Goal: Information Seeking & Learning: Find contact information

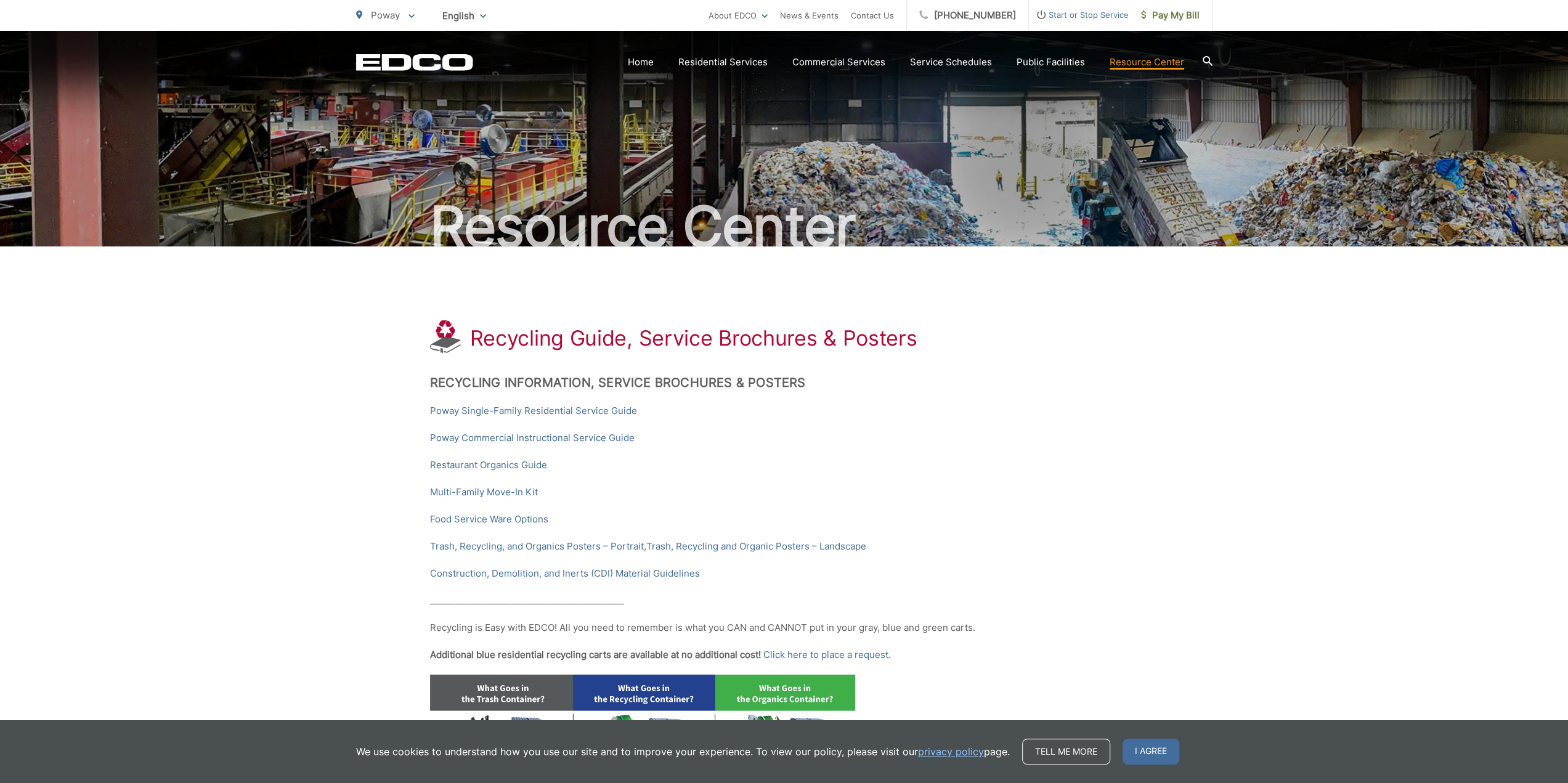
scroll to position [246, 0]
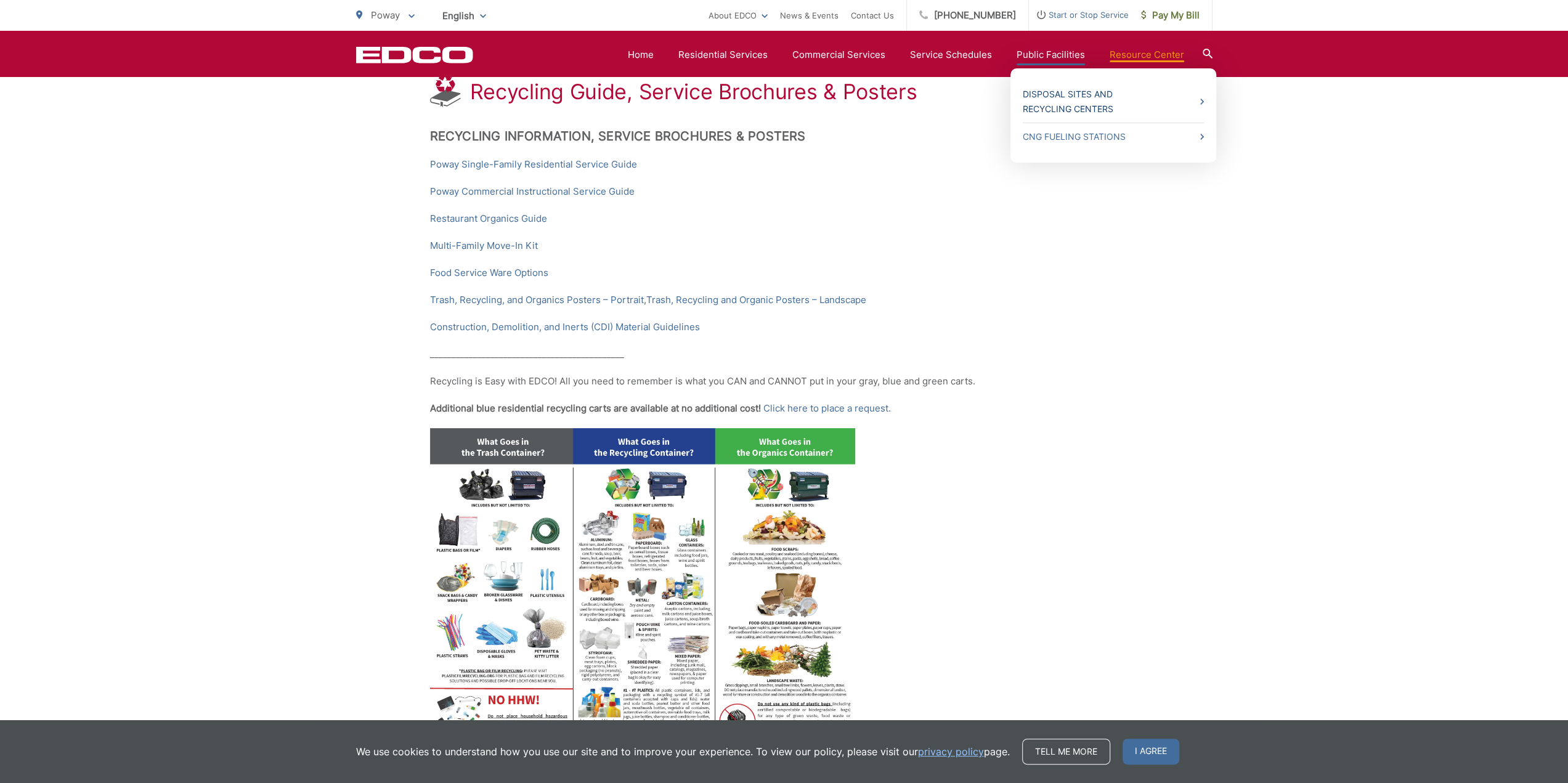
click at [1054, 96] on link "Disposal Sites and Recycling Centers" at bounding box center [1114, 101] width 181 height 30
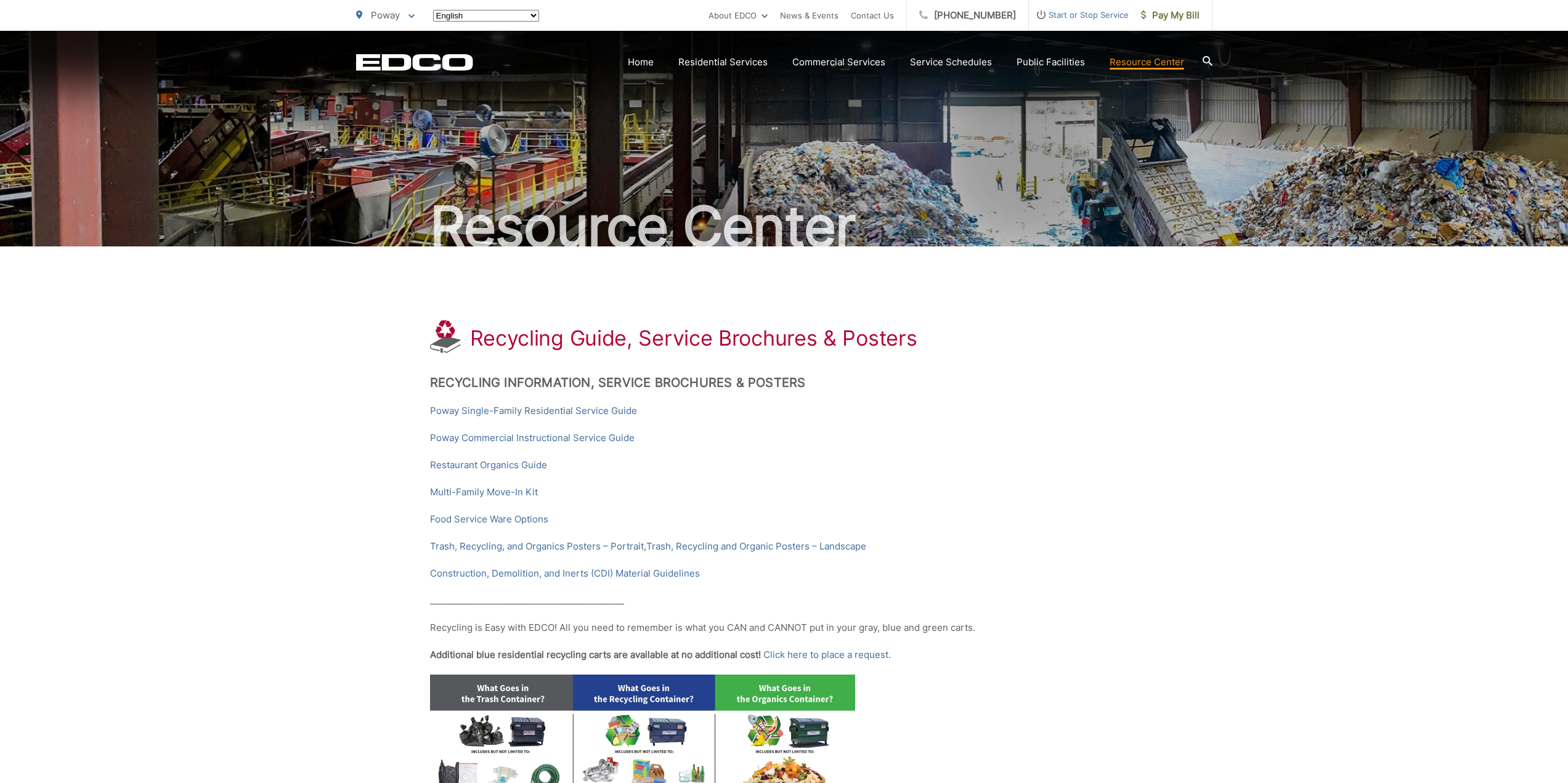
scroll to position [246, 0]
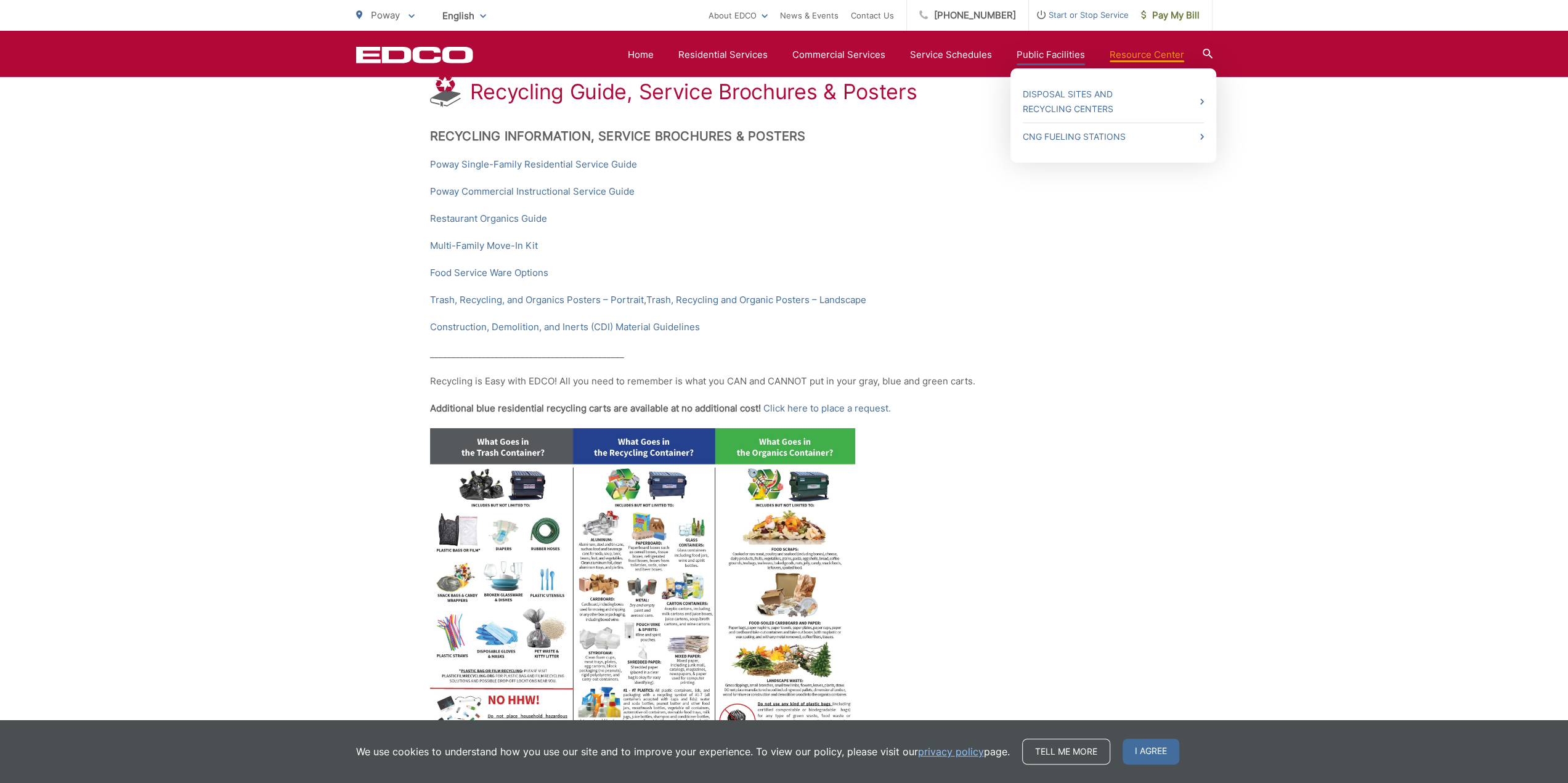
click at [1033, 54] on link "Public Facilities" at bounding box center [1051, 54] width 68 height 14
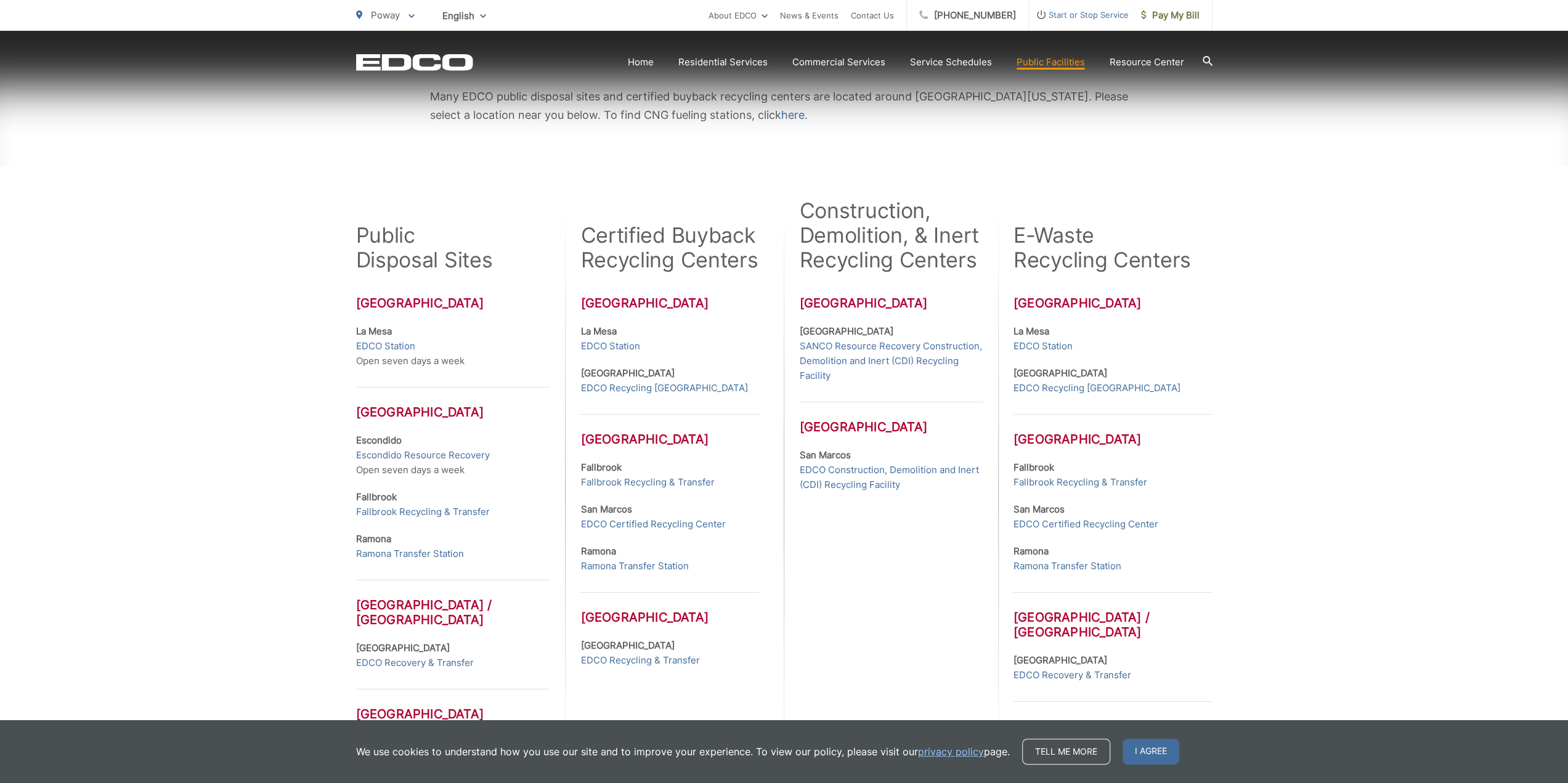
scroll to position [246, 0]
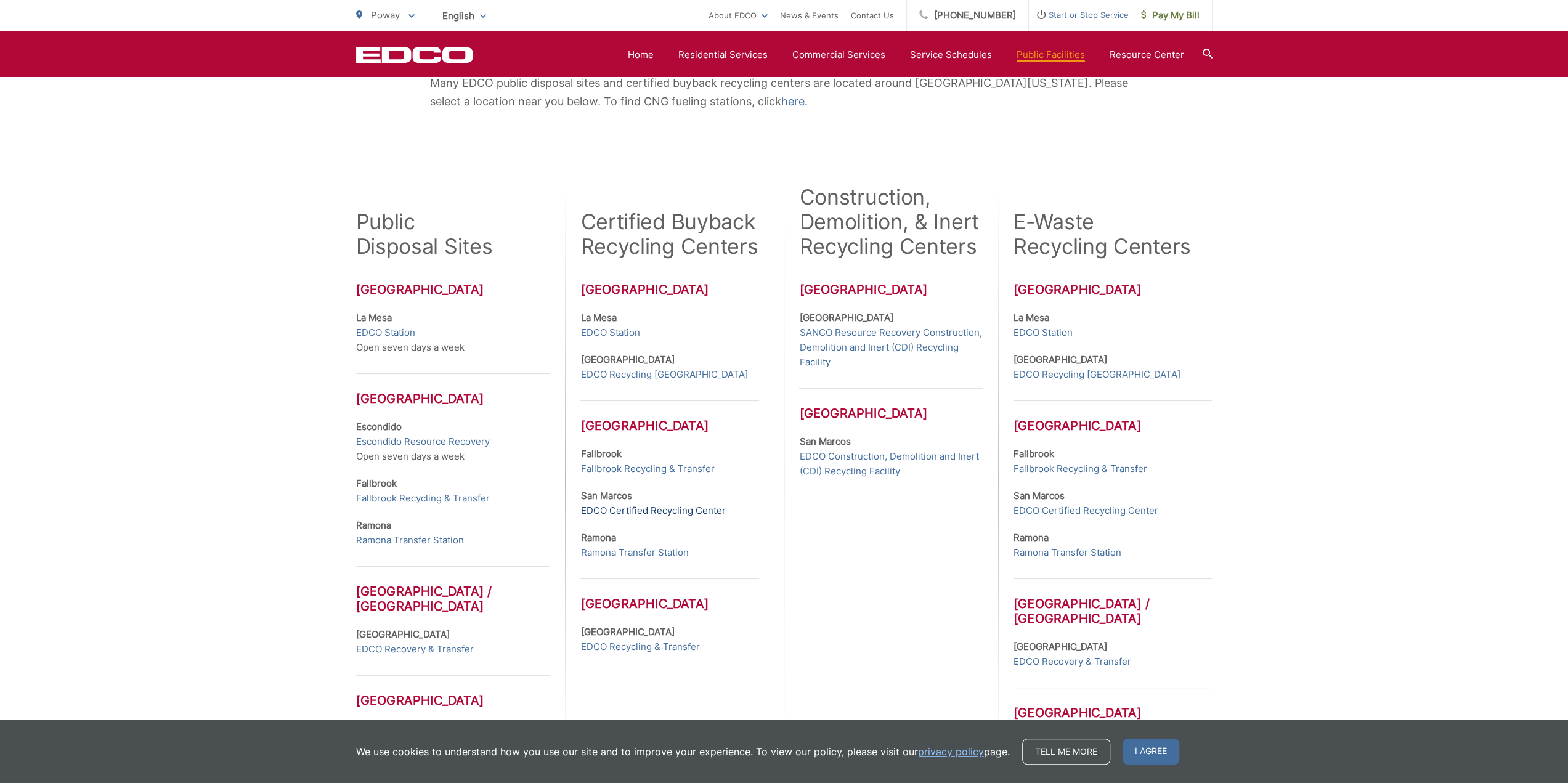
click at [624, 511] on link "EDCO Certified Recycling Center" at bounding box center [653, 510] width 145 height 14
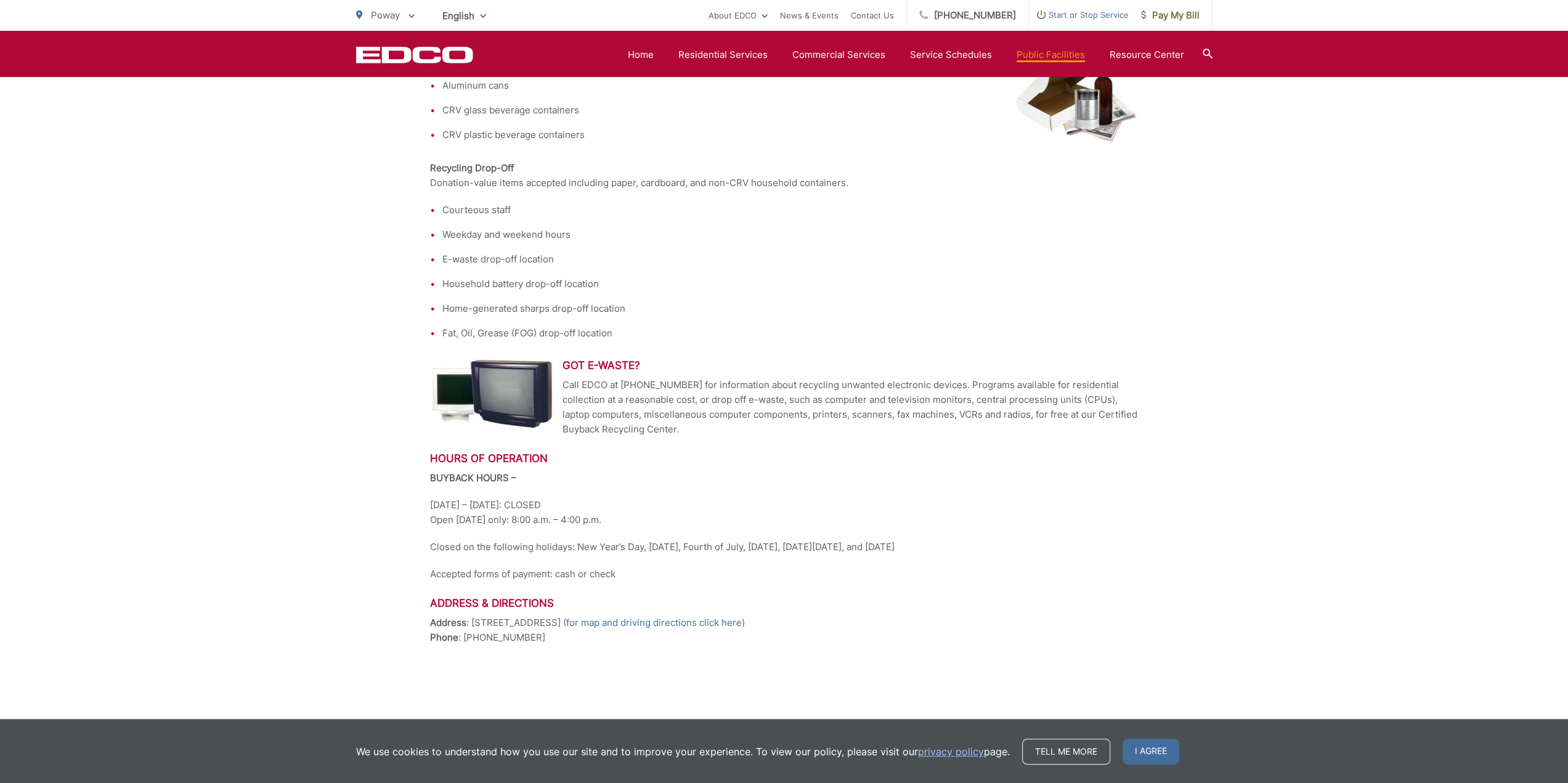
scroll to position [352, 0]
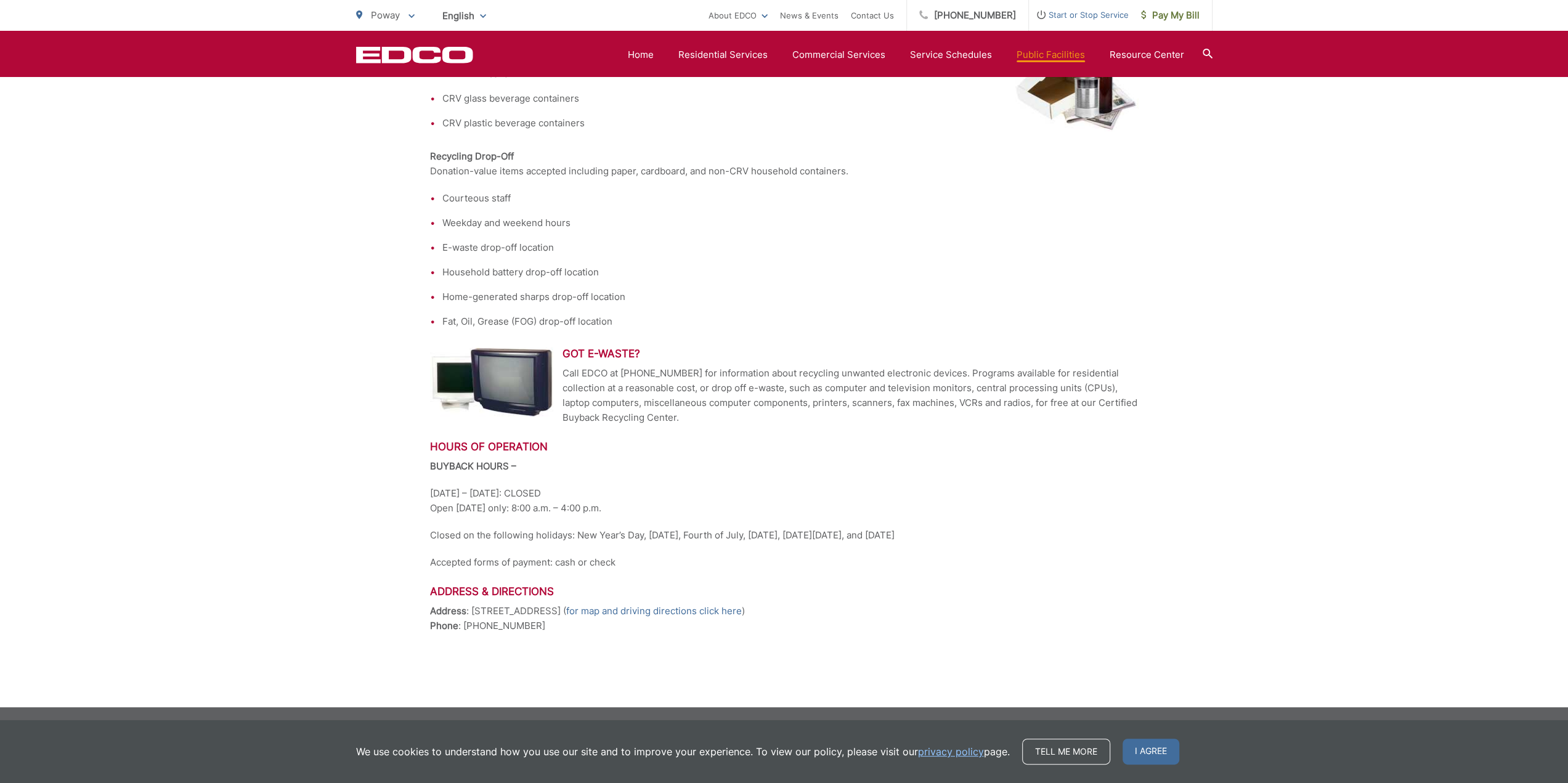
drag, startPoint x: 471, startPoint y: 611, endPoint x: 594, endPoint y: 615, distance: 123.1
click at [594, 615] on p "Address : [STREET_ADDRESS] ( for map and driving directions click here ) Phone …" at bounding box center [784, 618] width 709 height 30
copy p "[STREET_ADDRESS]"
drag, startPoint x: 620, startPoint y: 373, endPoint x: 688, endPoint y: 374, distance: 68.0
click at [688, 374] on p "Call EDCO at [PHONE_NUMBER] for information about recycling unwanted electronic…" at bounding box center [784, 396] width 709 height 59
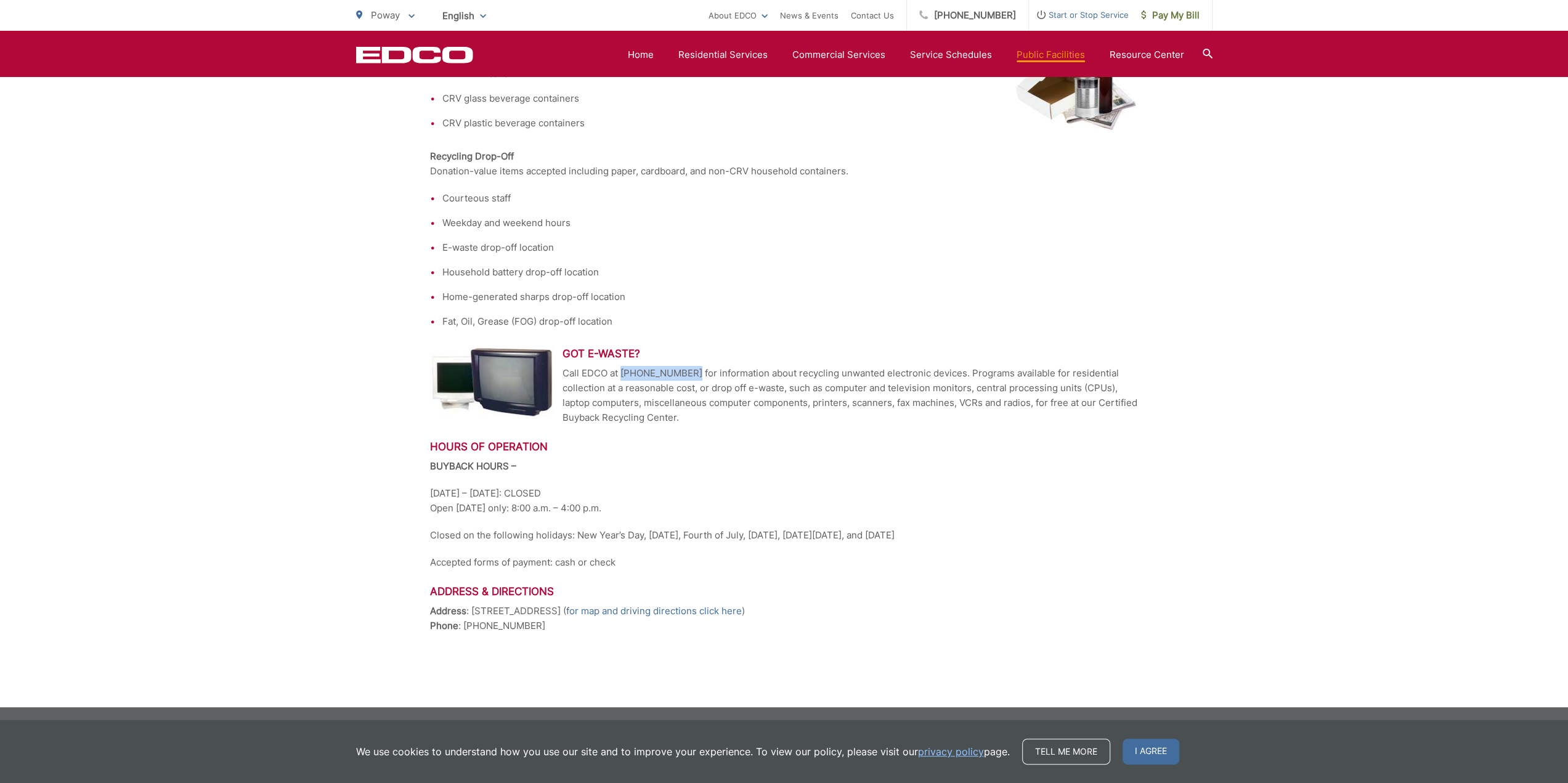
copy p "[PHONE_NUMBER]"
